Goal: Use online tool/utility: Utilize a website feature to perform a specific function

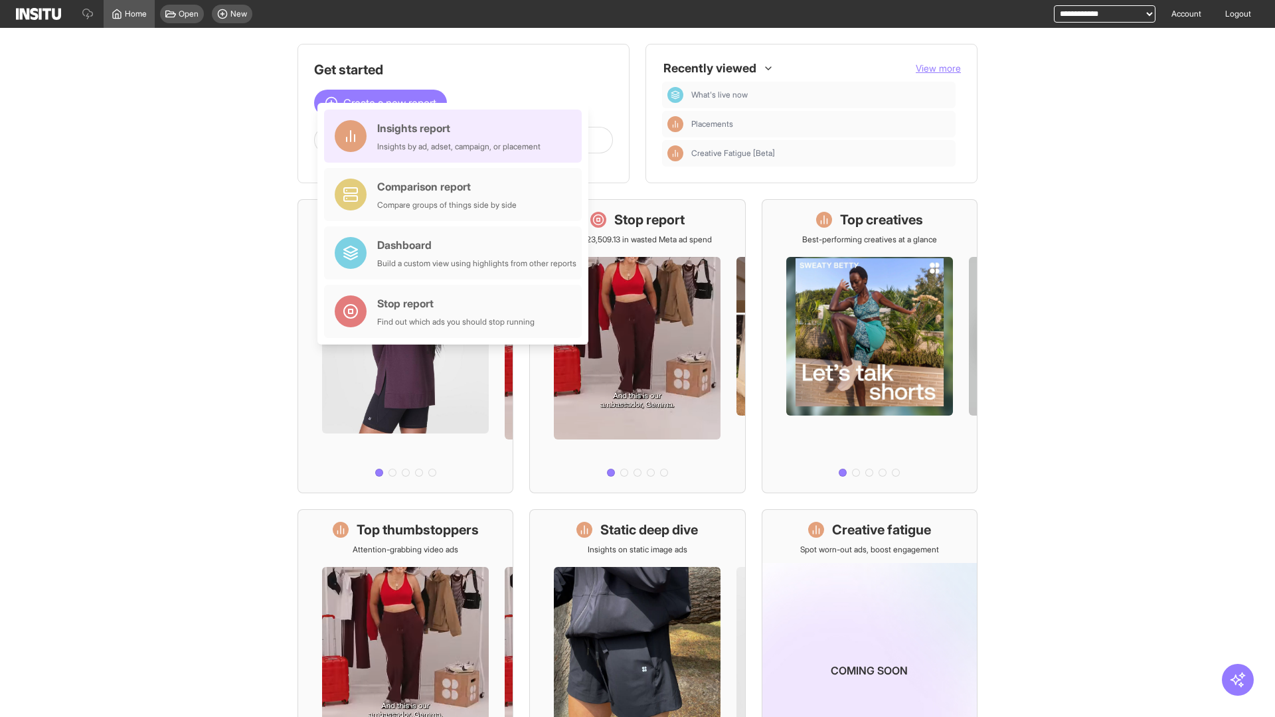
click at [456, 136] on div "Insights report Insights by ad, adset, campaign, or placement" at bounding box center [458, 136] width 163 height 32
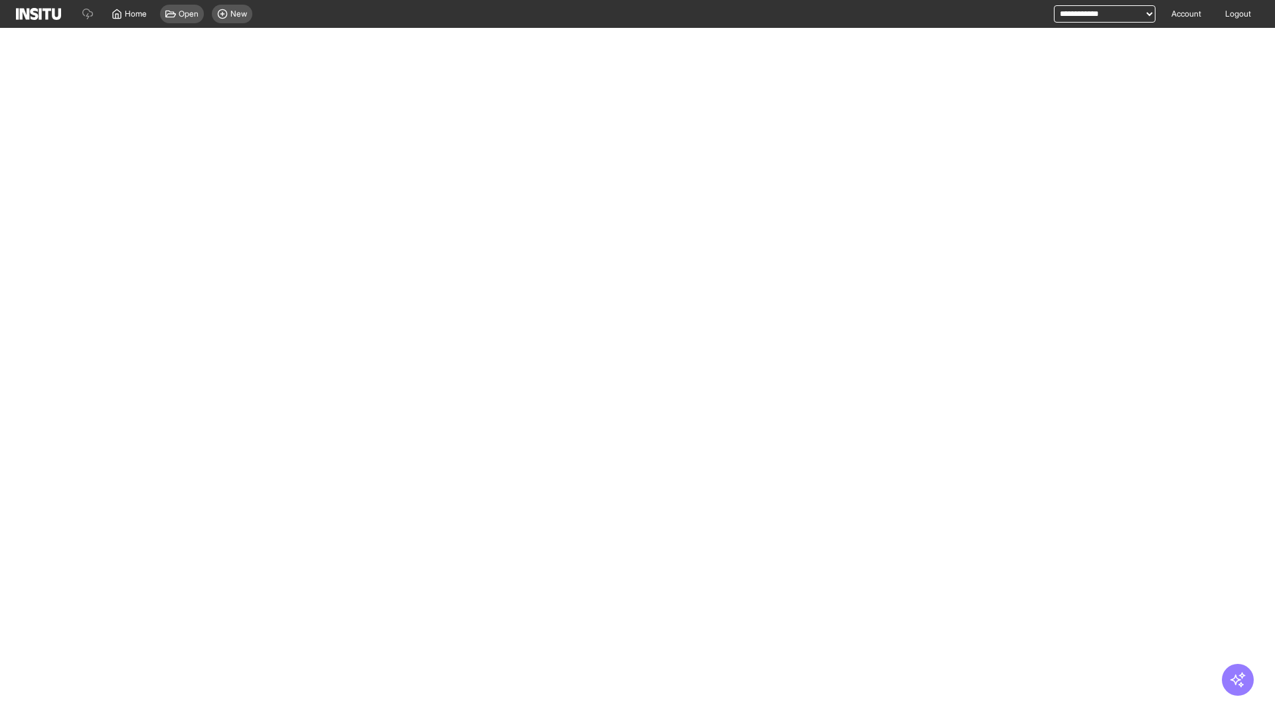
select select "**"
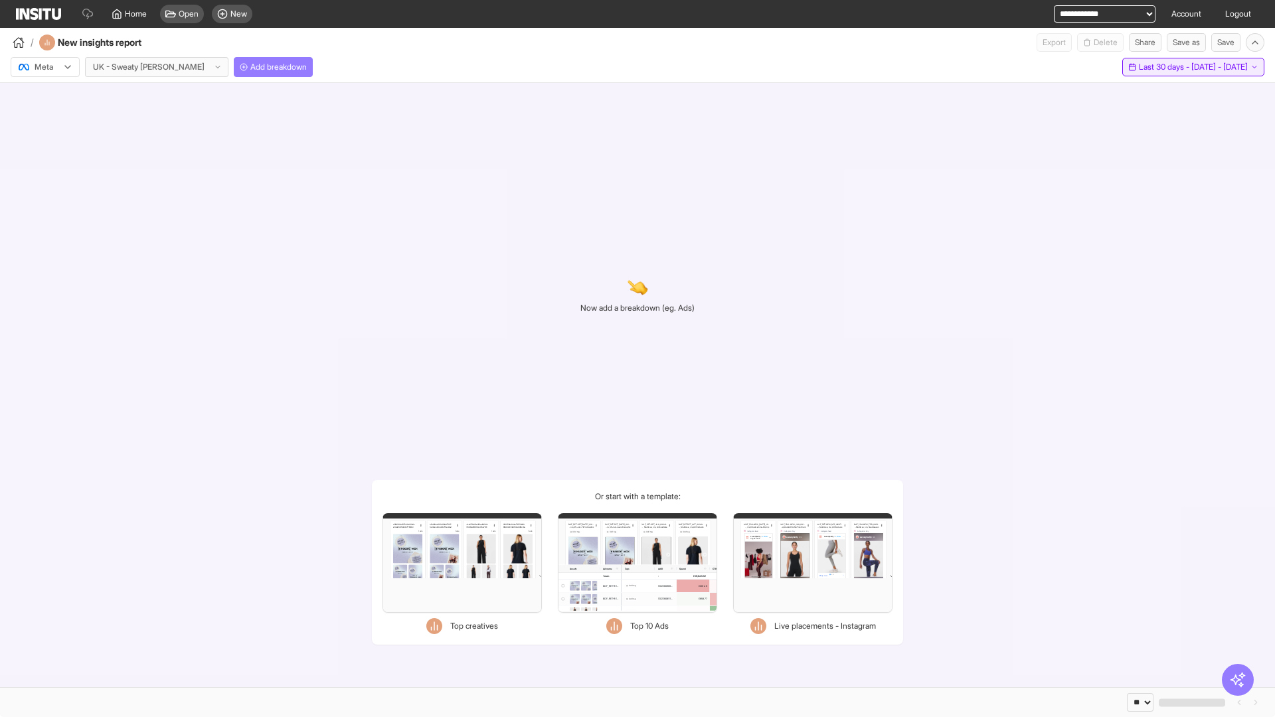
click at [1166, 67] on span "Last 30 days - [DATE] - [DATE]" at bounding box center [1193, 67] width 109 height 11
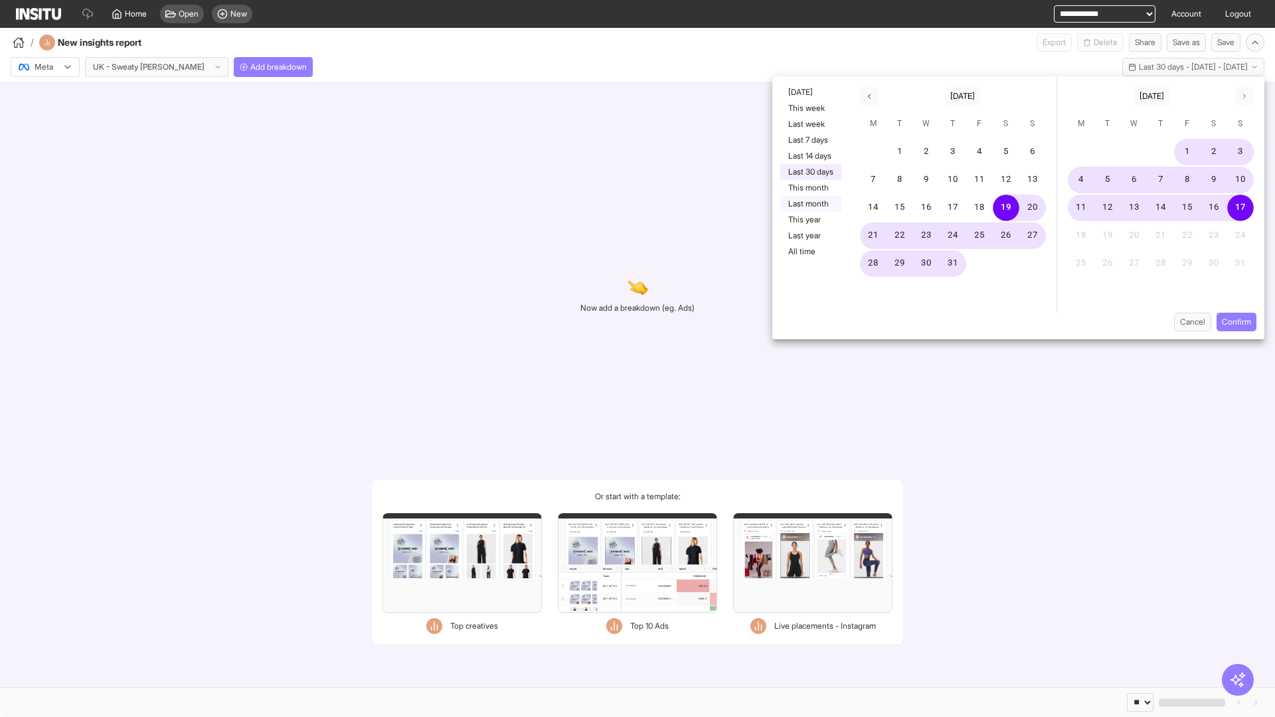
click at [810, 204] on button "Last month" at bounding box center [810, 204] width 61 height 16
